Goal: Information Seeking & Learning: Learn about a topic

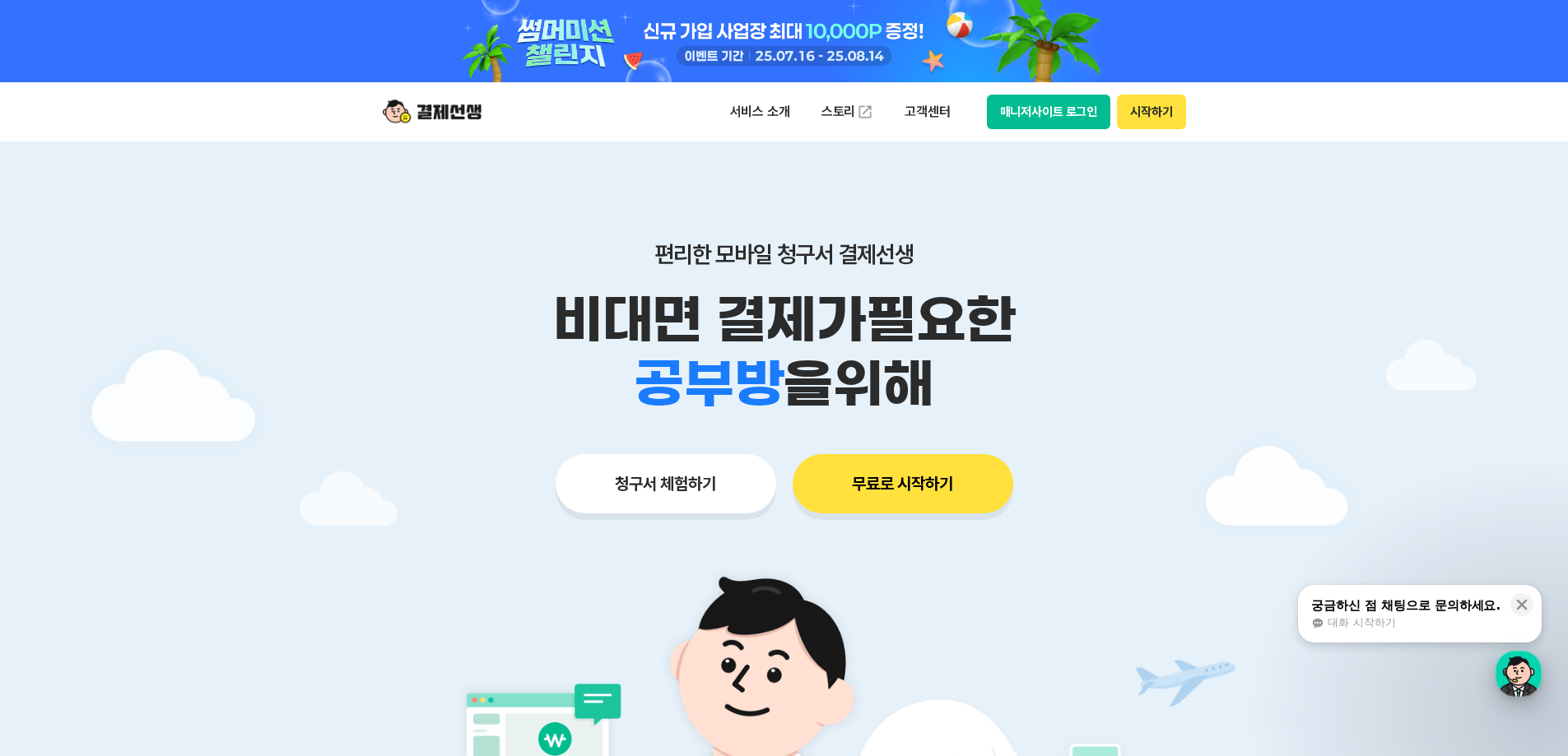
click at [1509, 677] on div "button" at bounding box center [1518, 673] width 46 height 46
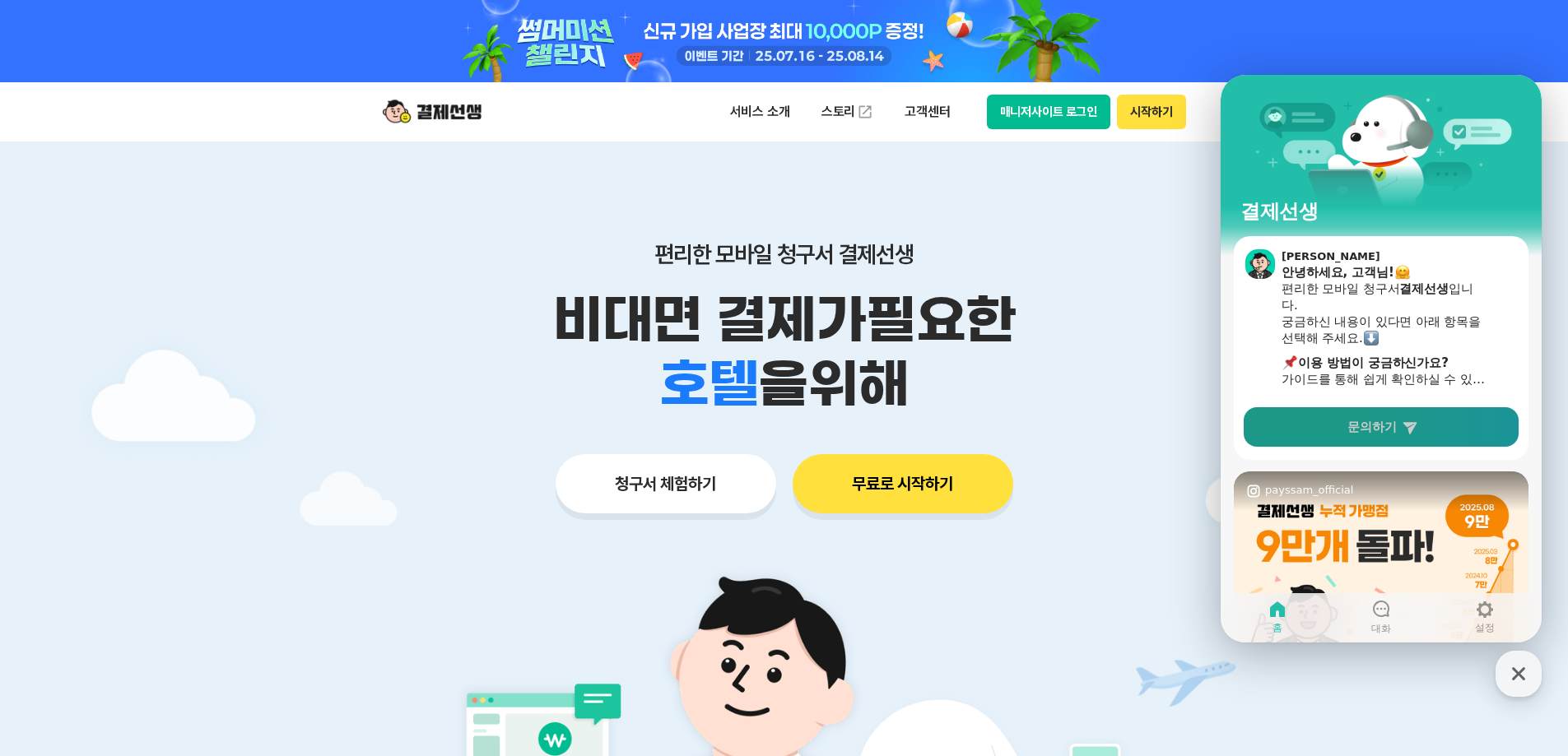
click at [1396, 433] on span "문의하기" at bounding box center [1371, 427] width 49 height 17
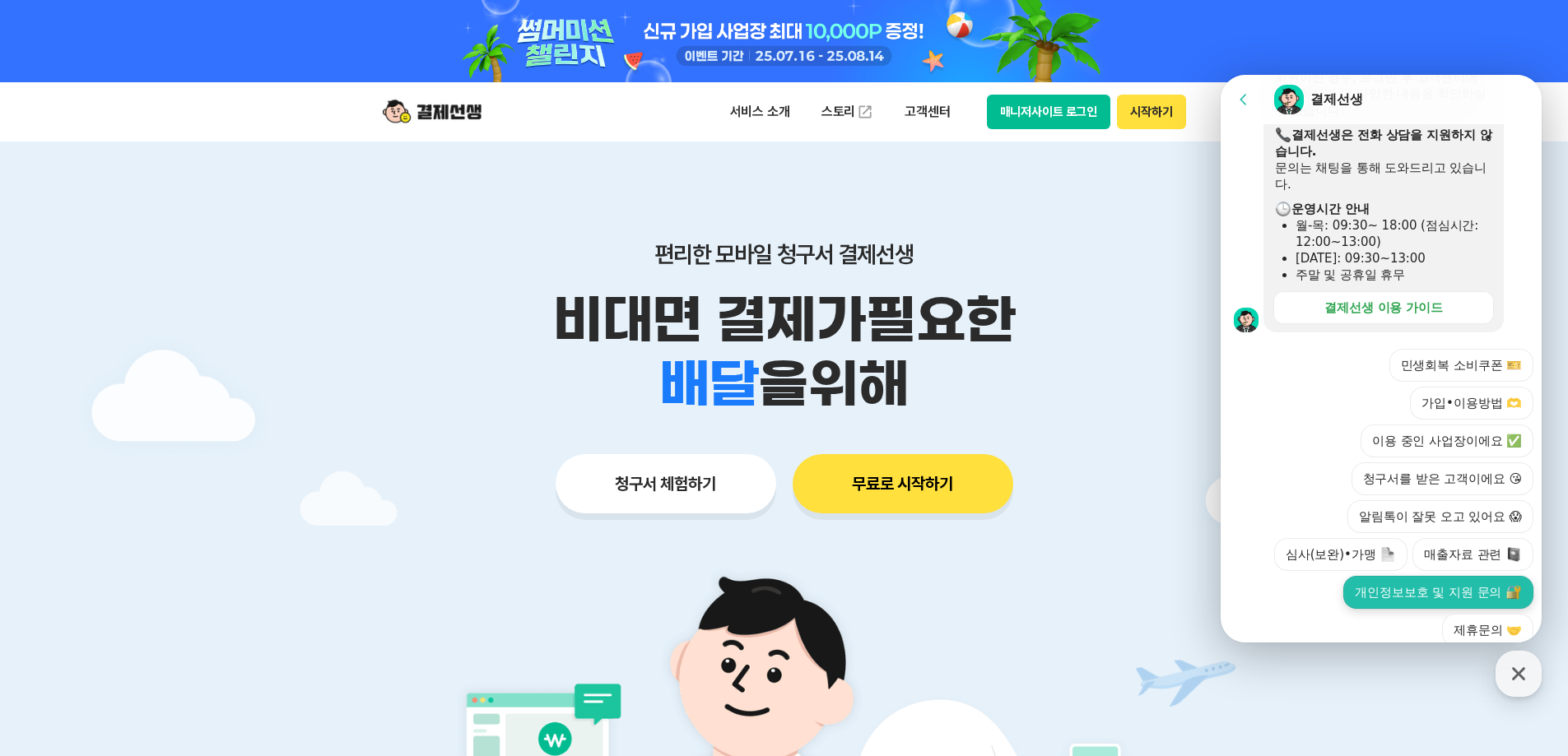
scroll to position [459, 0]
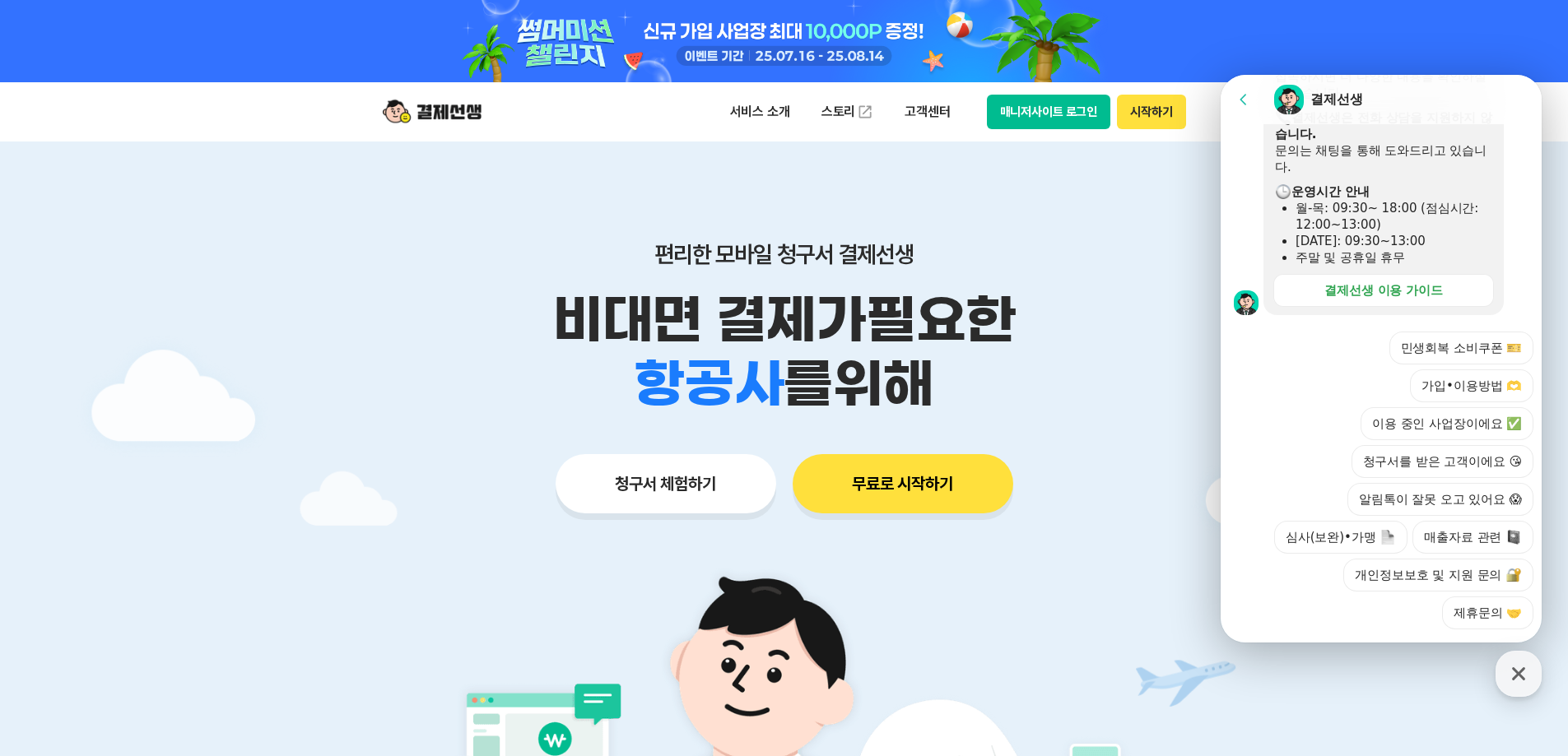
click at [1424, 445] on button "청구서를 받은 고객이에요 😘" at bounding box center [1442, 461] width 181 height 33
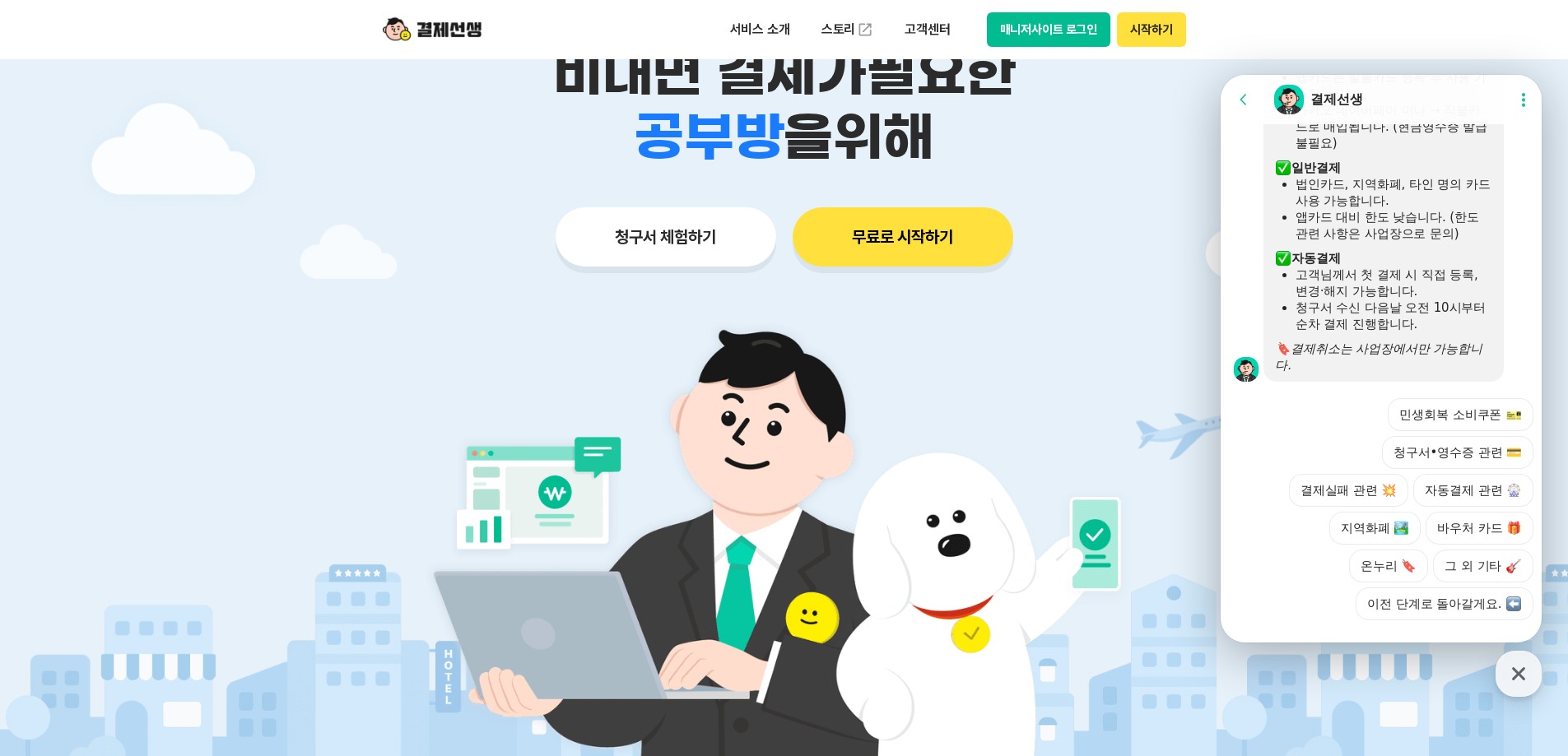
scroll to position [945, 0]
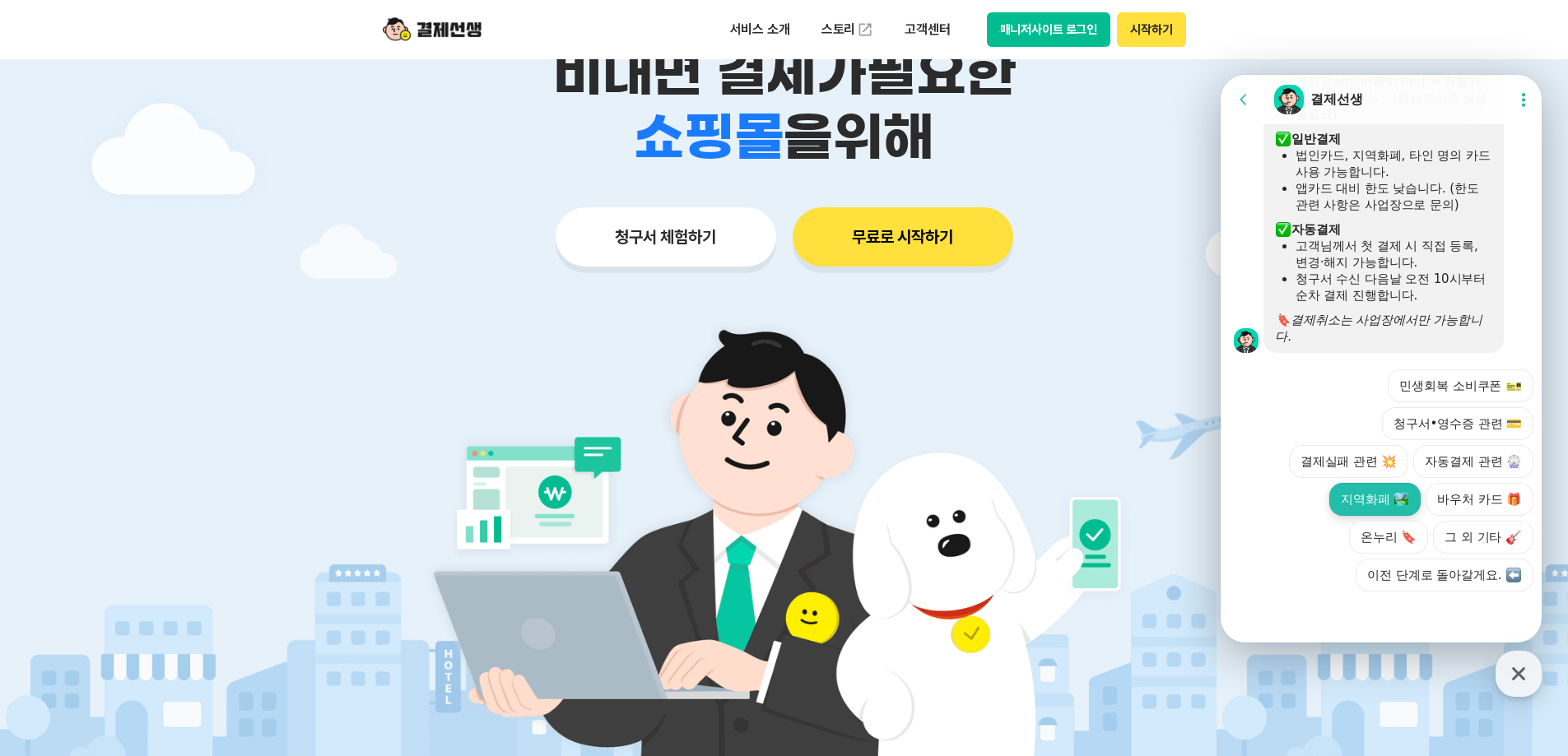
click at [1420, 483] on button "지역화폐 🏞️" at bounding box center [1374, 499] width 91 height 33
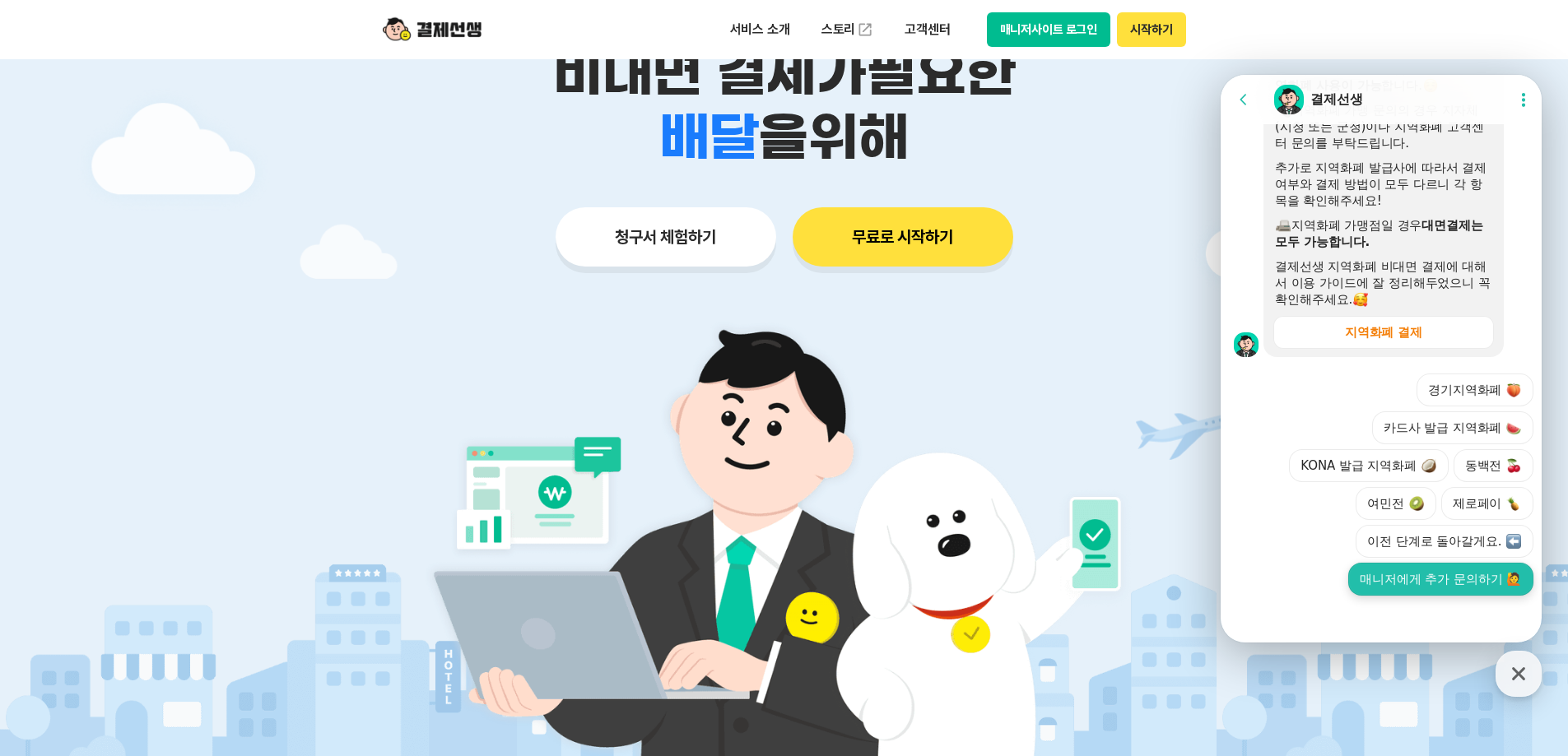
scroll to position [1361, 0]
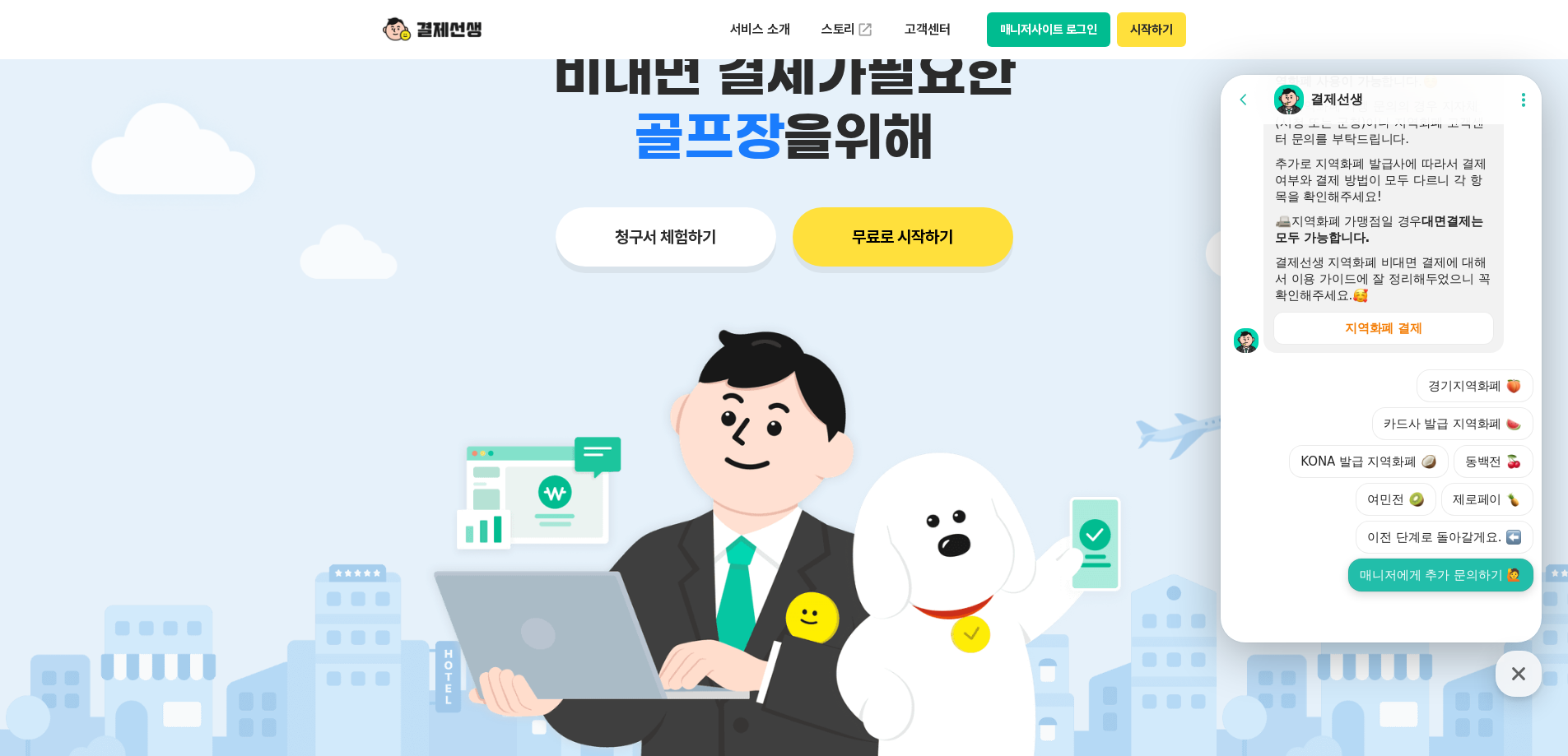
click at [1433, 580] on button "매니저에게 추가 문의하기 🙋" at bounding box center [1440, 575] width 185 height 33
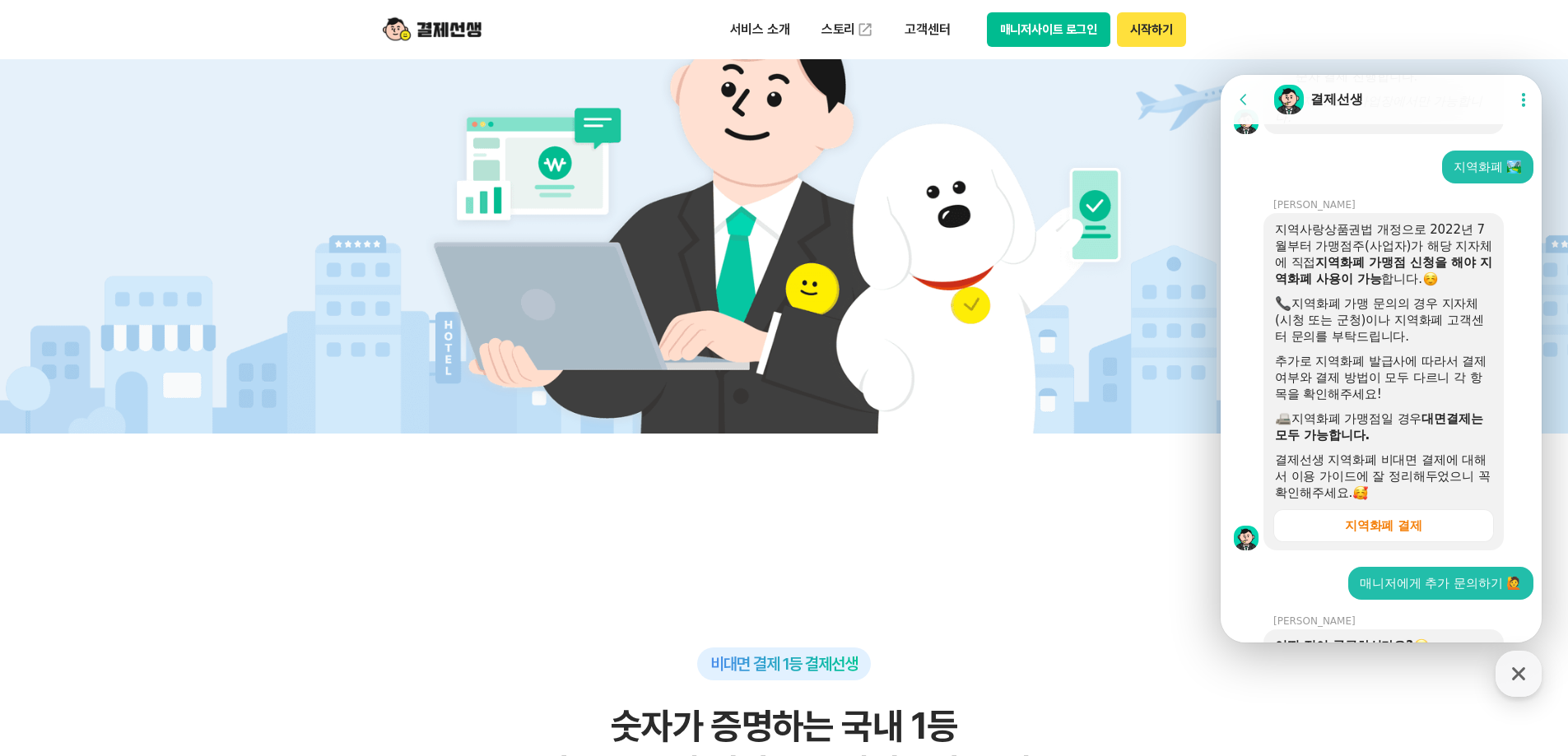
scroll to position [1014, 0]
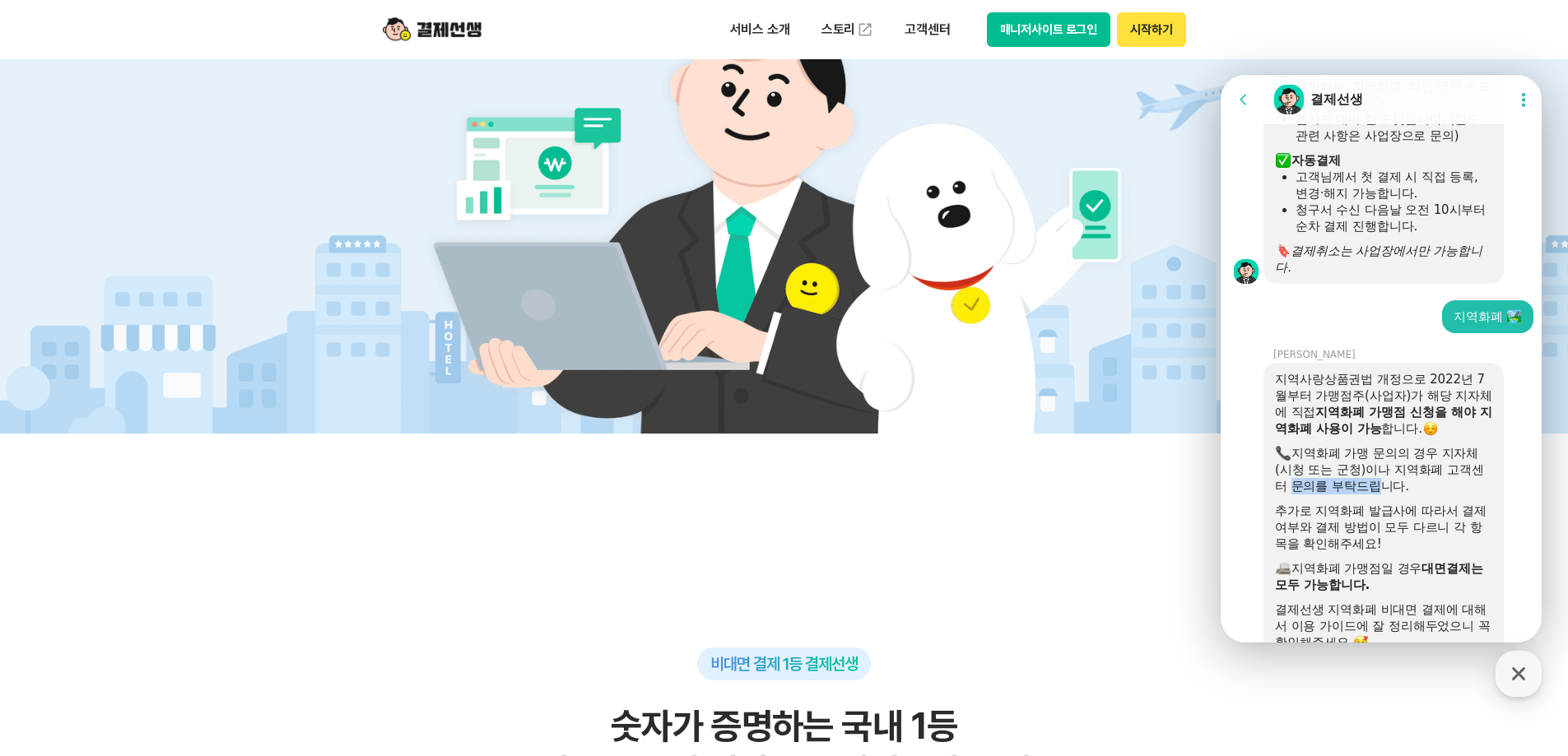
drag, startPoint x: 1283, startPoint y: 488, endPoint x: 1366, endPoint y: 488, distance: 83.0
click at [1366, 488] on div "지역화폐 가맹 문의의 경우 지자체(시청 또는 군청)이나 지역화폐 고객센터 문의를 부탁드립니다." at bounding box center [1383, 469] width 217 height 49
click at [1341, 520] on div "추가로 지역화폐 발급사에 따라서 결제 여부와 결제 방법이 모두 다르니 각 항목을 확인해주세요!" at bounding box center [1383, 527] width 217 height 49
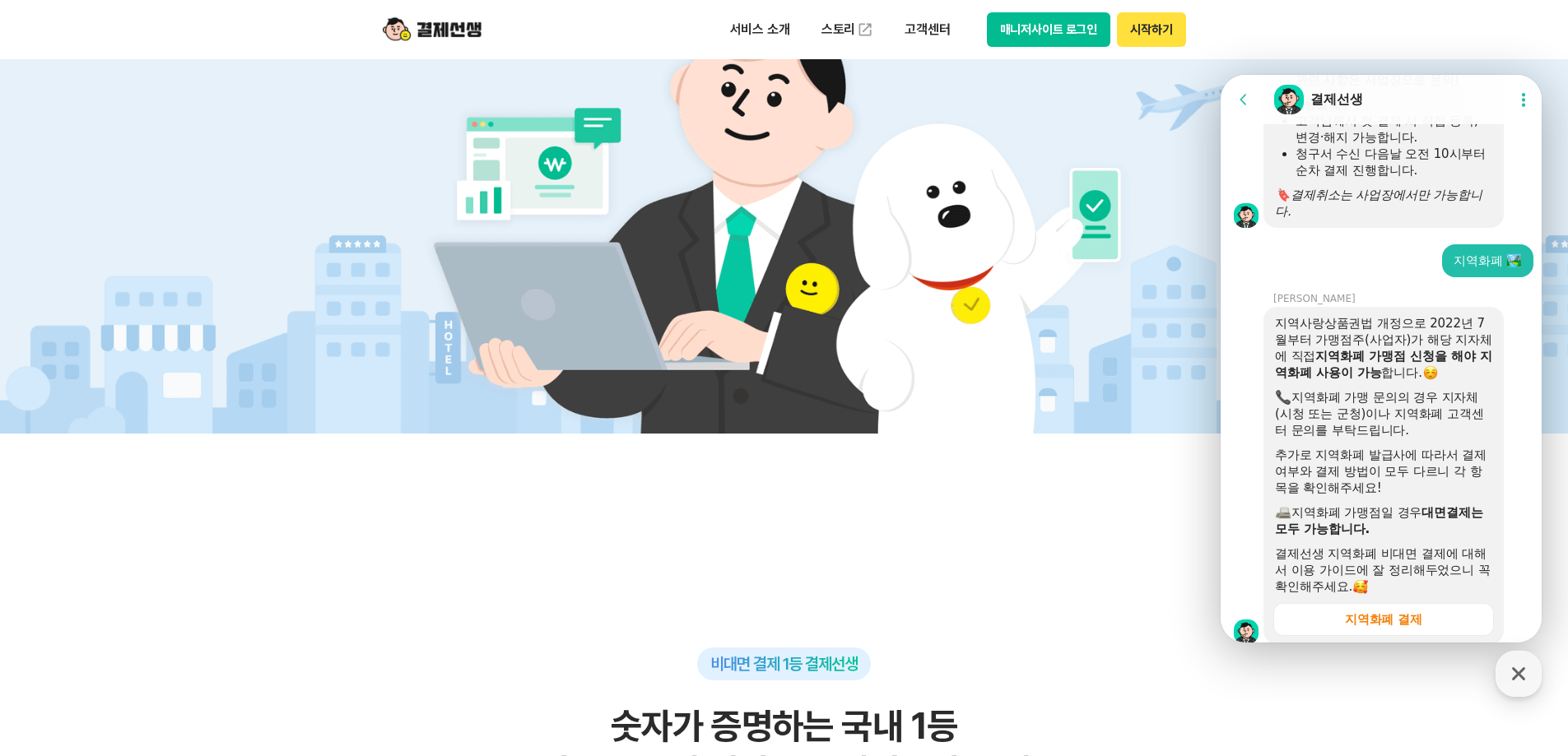
scroll to position [1096, 0]
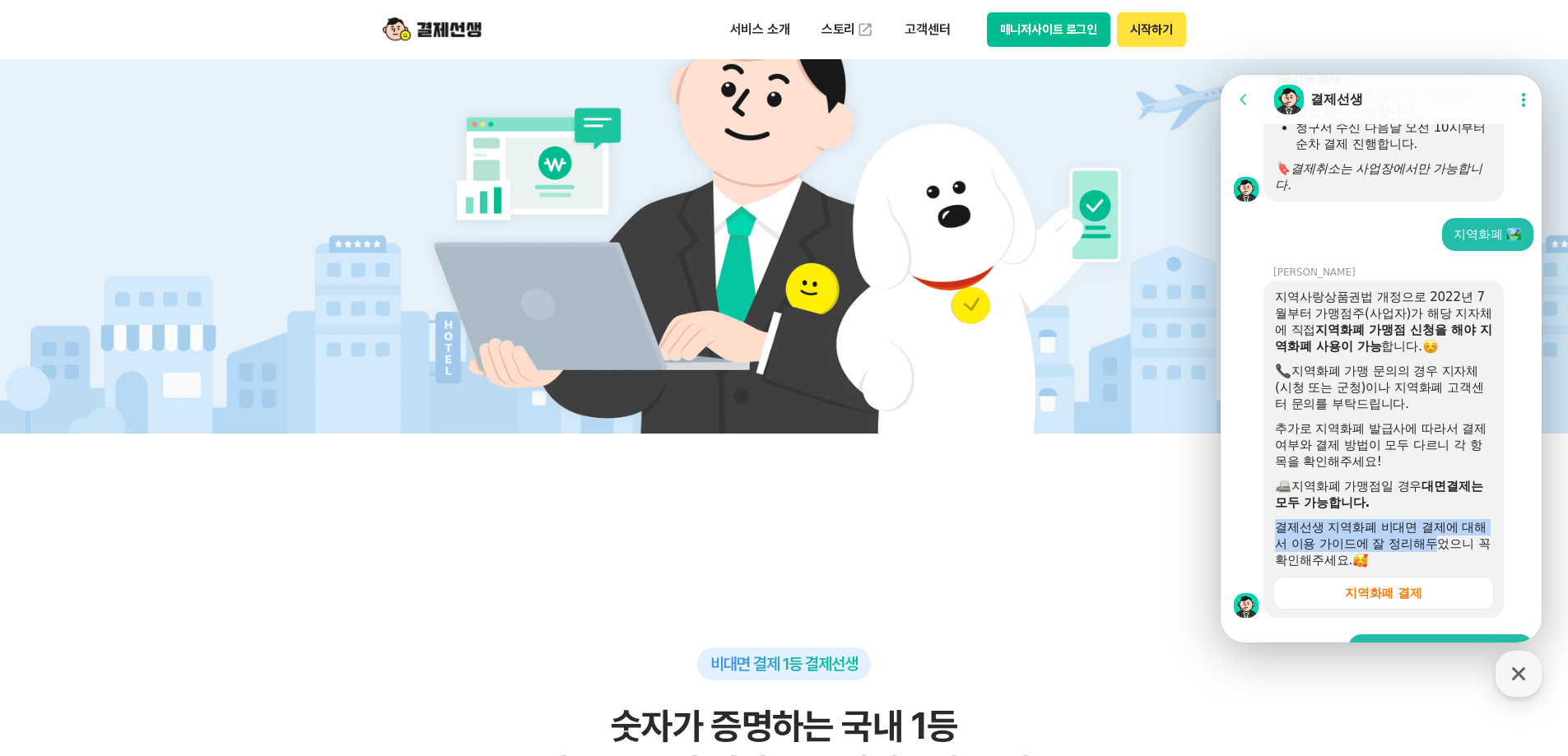
drag, startPoint x: 1274, startPoint y: 529, endPoint x: 1455, endPoint y: 541, distance: 181.4
click at [1455, 541] on div "지역사랑상품권법 개정으로 2022년 7월부터 가맹점주(사업자)가 해당 지자체에 직접 지역화폐 가맹점 신청을 해야 지역화폐 사용이 가능 합니다.…" at bounding box center [1382, 449] width 240 height 337
click at [1413, 593] on div "지역화폐 결제" at bounding box center [1383, 594] width 78 height 17
